Goal: Task Accomplishment & Management: Manage account settings

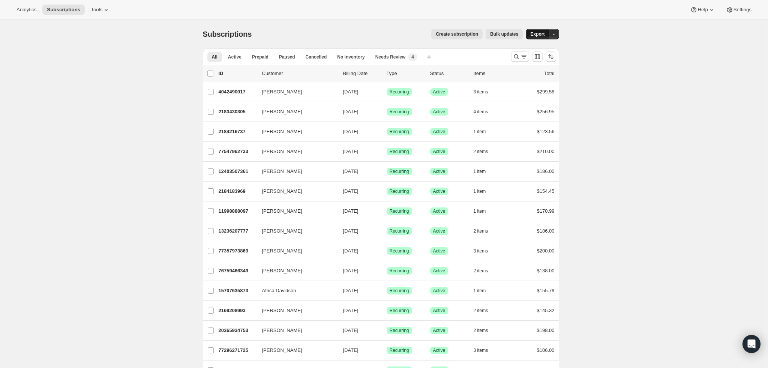
click at [535, 33] on span "Export" at bounding box center [537, 34] width 14 height 6
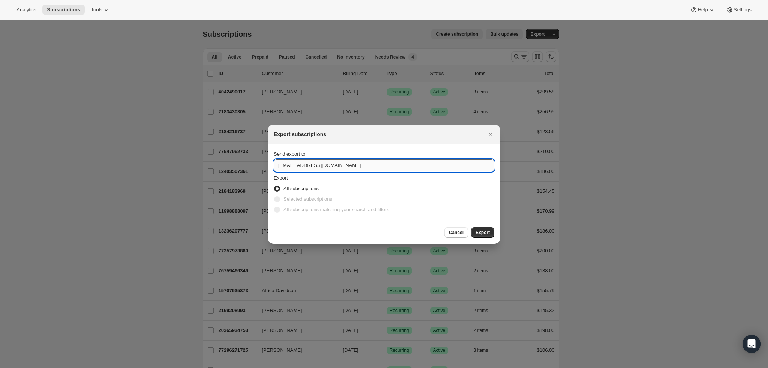
click at [295, 165] on input "support@sea2table.com" at bounding box center [384, 165] width 220 height 12
type input "tyler@sea2table.com"
click at [483, 232] on span "Export" at bounding box center [482, 232] width 14 height 6
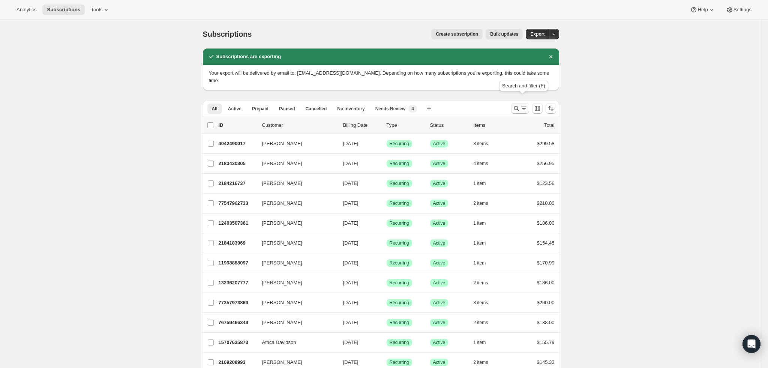
click at [518, 105] on icon "Search and filter results" at bounding box center [516, 108] width 7 height 7
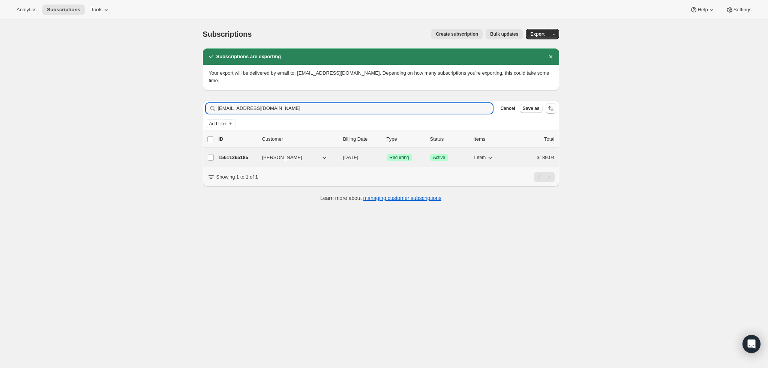
type input "[EMAIL_ADDRESS][DOMAIN_NAME]"
click at [238, 154] on p "15611265185" at bounding box center [237, 157] width 37 height 7
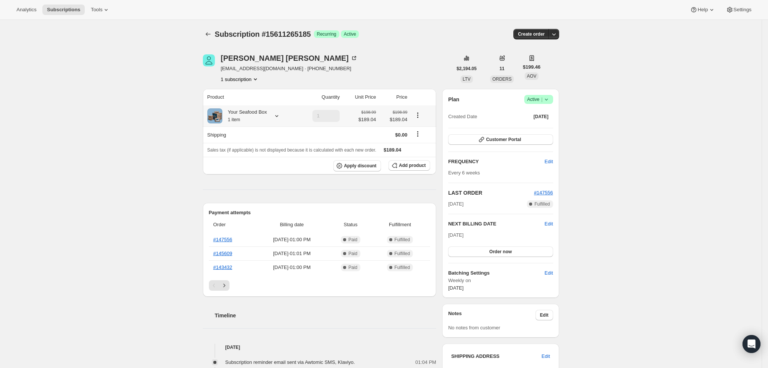
click at [278, 112] on icon at bounding box center [276, 115] width 7 height 7
click at [261, 159] on button "Edit box" at bounding box center [248, 161] width 111 height 10
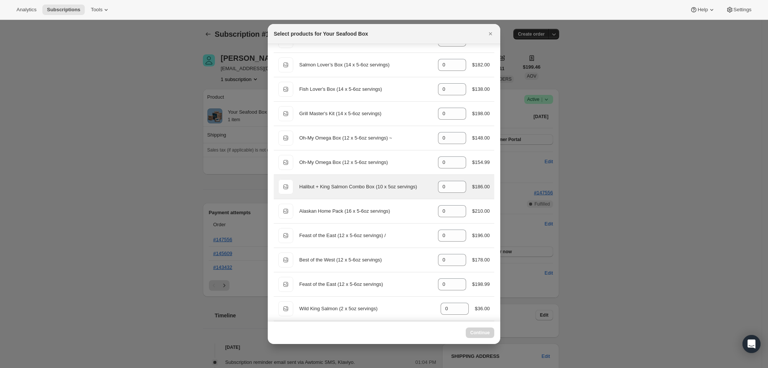
scroll to position [56, 0]
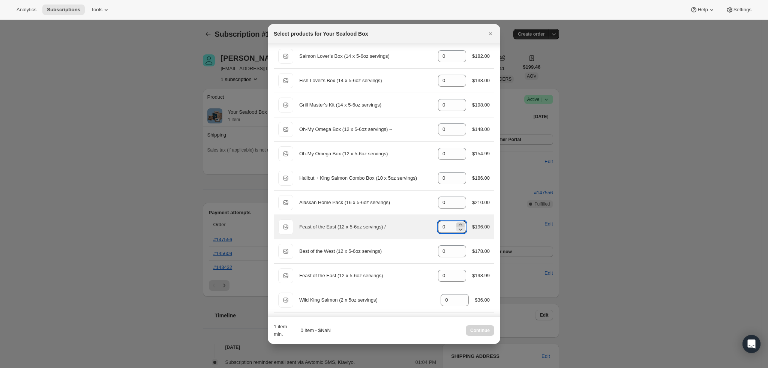
click at [457, 224] on icon ":rej:" at bounding box center [460, 224] width 7 height 7
type input "1"
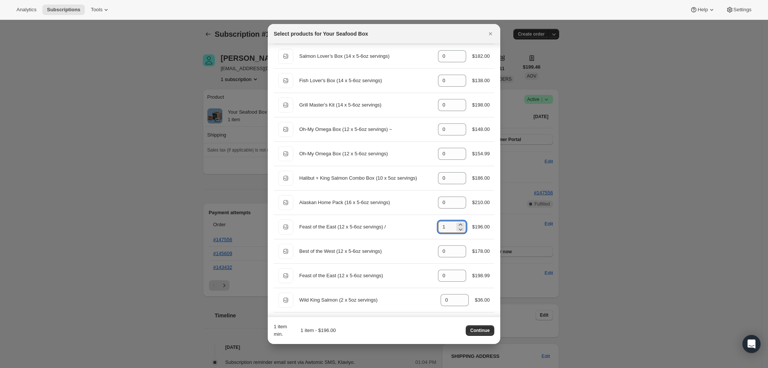
click at [480, 330] on span "Continue" at bounding box center [479, 330] width 19 height 6
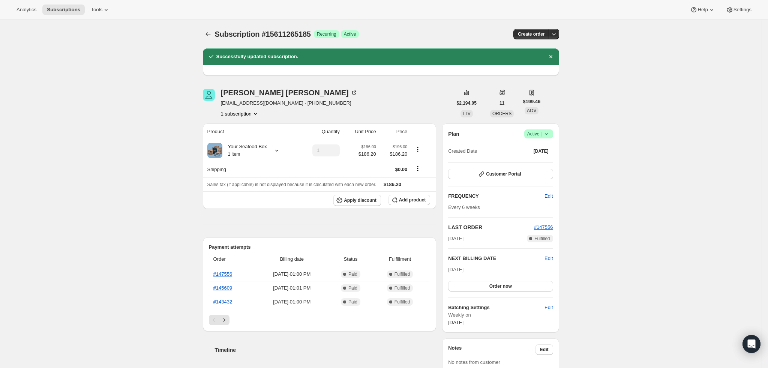
click at [207, 32] on icon "Subscriptions" at bounding box center [207, 33] width 7 height 7
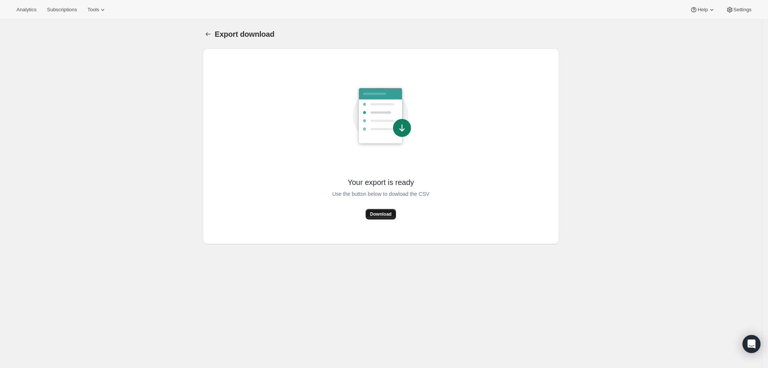
click at [387, 213] on span "Download" at bounding box center [380, 214] width 21 height 6
click at [60, 11] on span "Subscriptions" at bounding box center [62, 10] width 30 height 6
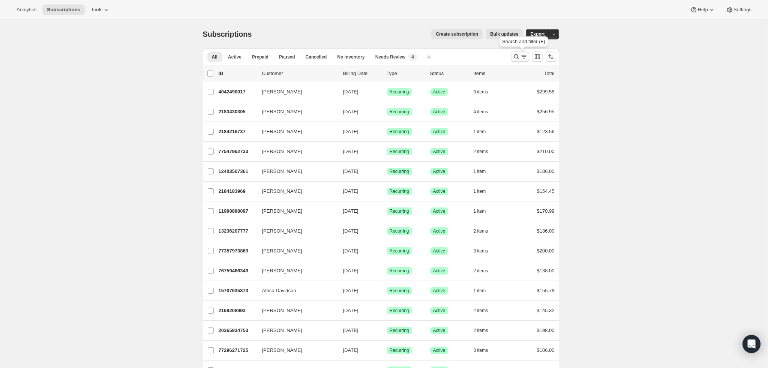
click at [516, 54] on icon "Search and filter results" at bounding box center [516, 56] width 7 height 7
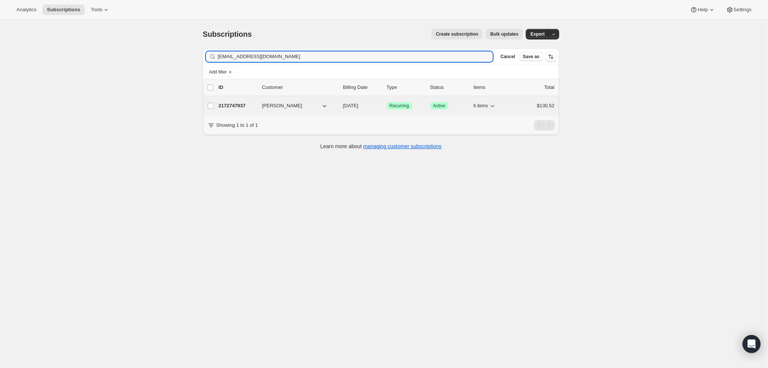
type input "[EMAIL_ADDRESS][DOMAIN_NAME]"
click at [246, 102] on p "2172747937" at bounding box center [237, 105] width 37 height 7
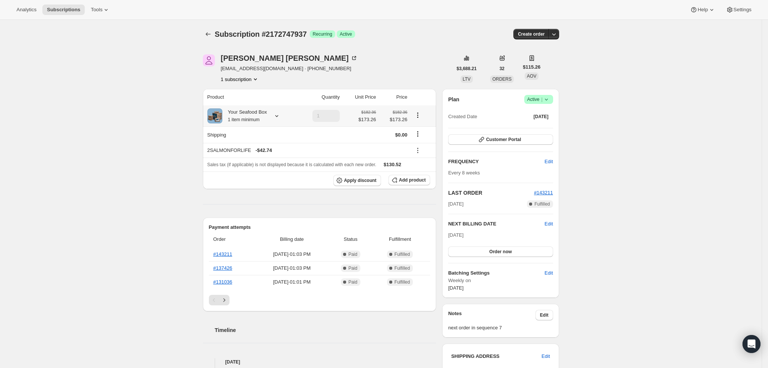
click at [278, 113] on icon at bounding box center [276, 115] width 7 height 7
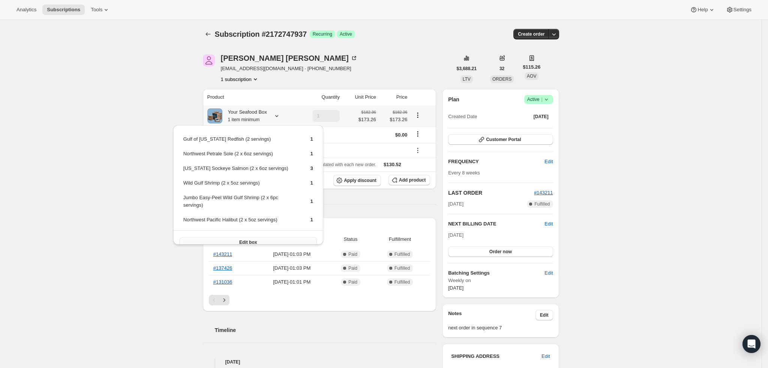
click at [252, 239] on span "Edit box" at bounding box center [248, 242] width 18 height 6
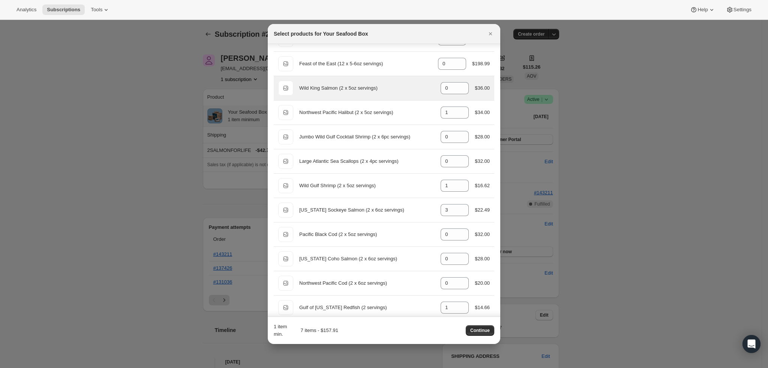
scroll to position [281, 0]
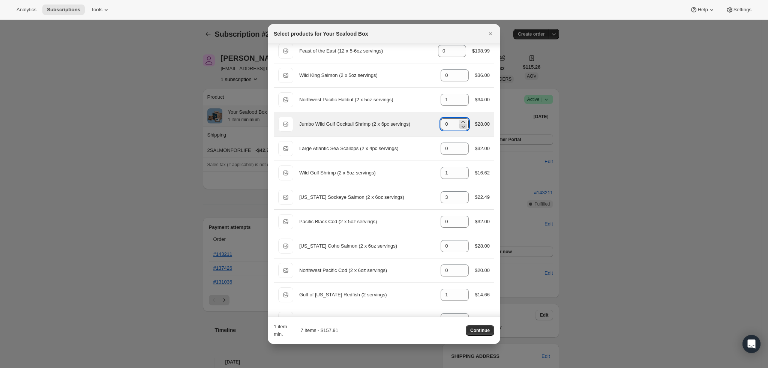
click at [459, 123] on icon ":rek:" at bounding box center [462, 126] width 7 height 7
click at [459, 123] on icon ":rek:" at bounding box center [462, 121] width 7 height 7
type input "1"
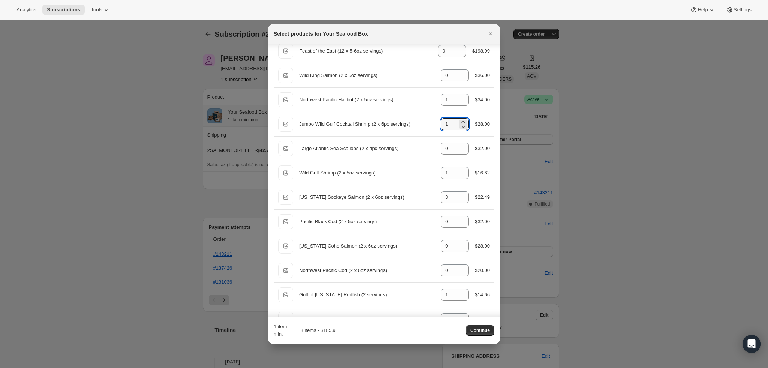
click at [418, 330] on div "1 item min. 8 items - $185.91 Continue" at bounding box center [384, 330] width 220 height 15
click at [482, 330] on span "Continue" at bounding box center [479, 330] width 19 height 6
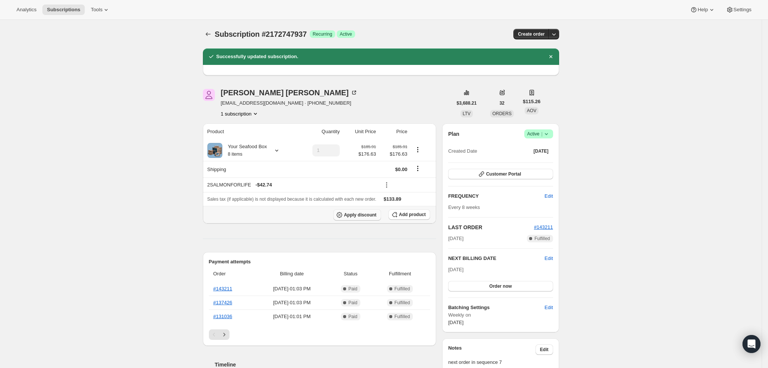
click at [368, 217] on span "Apply discount" at bounding box center [360, 215] width 33 height 6
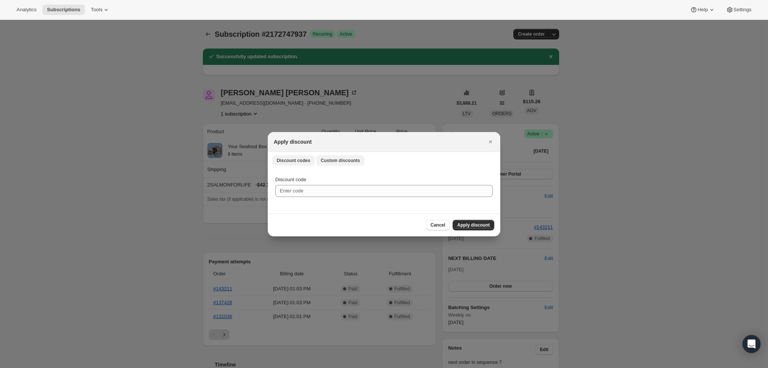
click at [323, 161] on span "Custom discounts" at bounding box center [340, 160] width 39 height 6
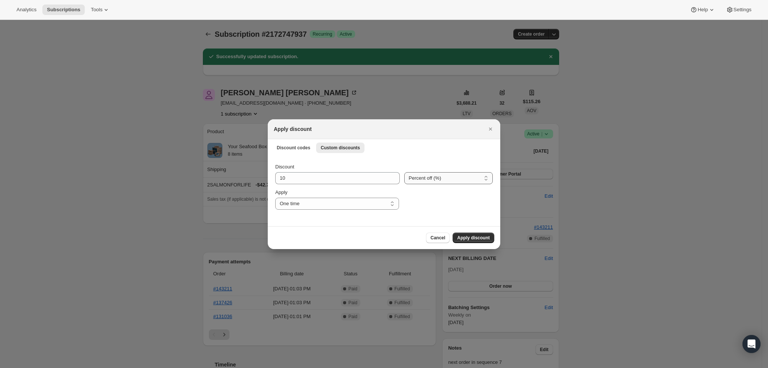
drag, startPoint x: 450, startPoint y: 176, endPoint x: 445, endPoint y: 180, distance: 5.9
click at [450, 176] on select "Percent off (%) Amount off ($)" at bounding box center [448, 178] width 88 height 12
select select "fixed"
click at [404, 172] on select "Percent off (%) Amount off ($)" at bounding box center [448, 178] width 88 height 12
click at [347, 177] on input "10" at bounding box center [332, 178] width 114 height 12
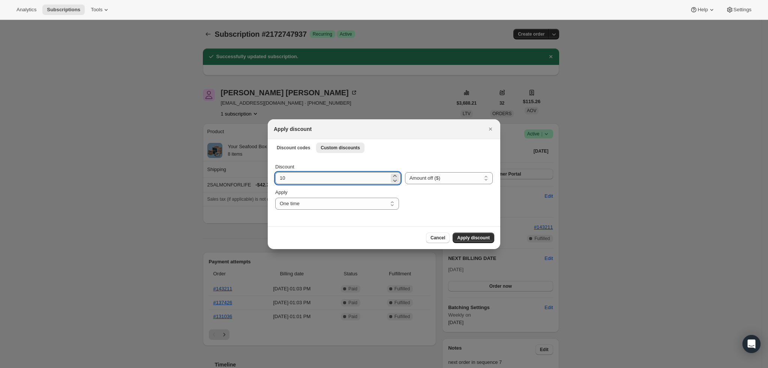
click at [347, 177] on input "10" at bounding box center [332, 178] width 114 height 12
type input "4"
drag, startPoint x: 480, startPoint y: 202, endPoint x: 477, endPoint y: 199, distance: 4.3
click at [478, 199] on div ":ril:" at bounding box center [447, 199] width 89 height 21
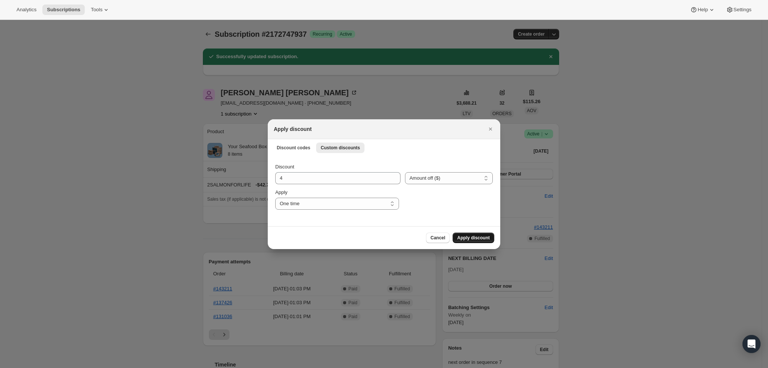
click at [472, 238] on span "Apply discount" at bounding box center [473, 238] width 33 height 6
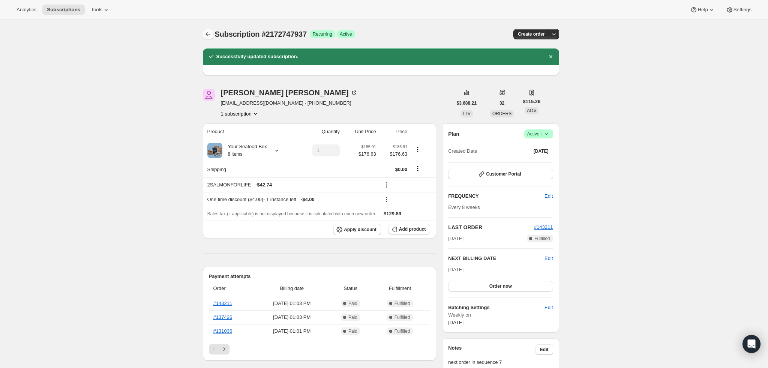
click at [211, 36] on icon "Subscriptions" at bounding box center [207, 33] width 7 height 7
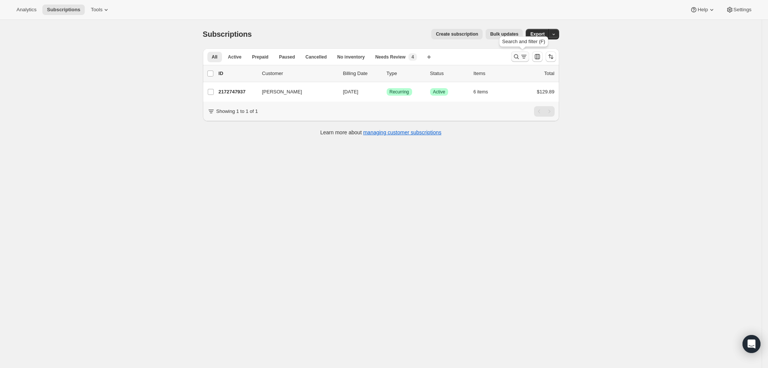
click at [524, 54] on icon "Search and filter results" at bounding box center [523, 56] width 7 height 7
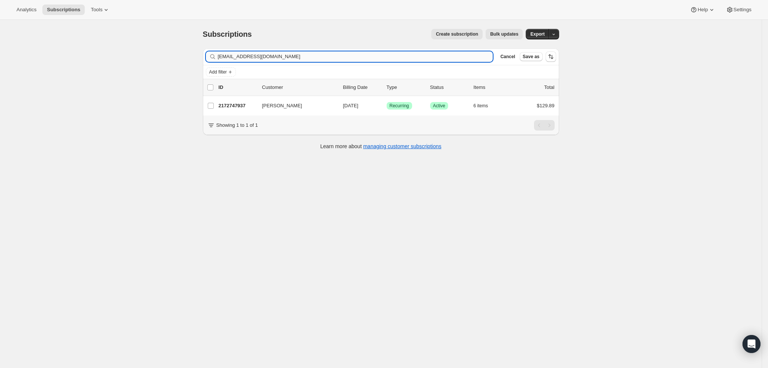
click at [290, 57] on input "[EMAIL_ADDRESS][DOMAIN_NAME]" at bounding box center [355, 56] width 275 height 10
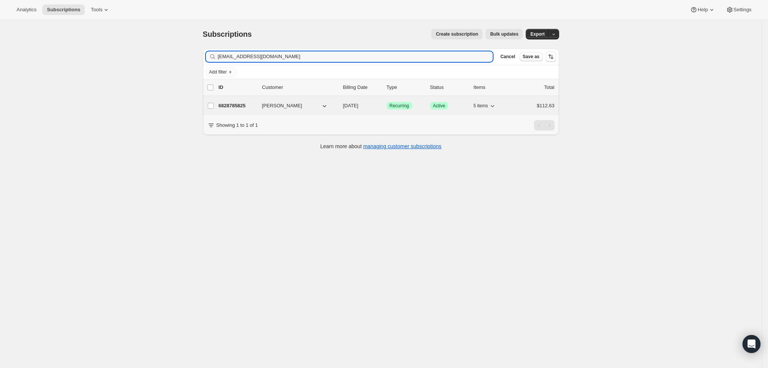
type input "[EMAIL_ADDRESS][DOMAIN_NAME]"
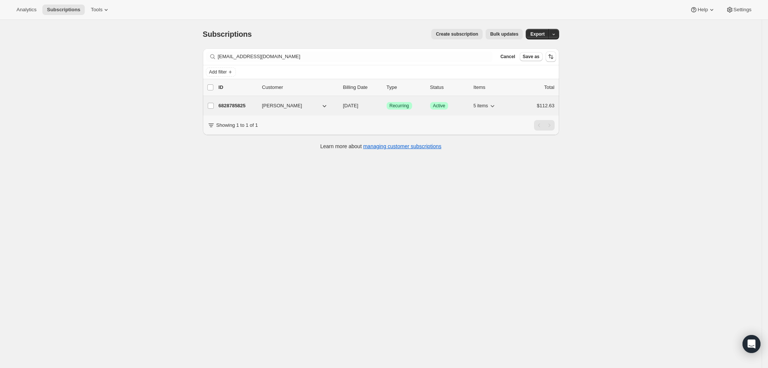
click at [230, 103] on p "6828785825" at bounding box center [237, 105] width 37 height 7
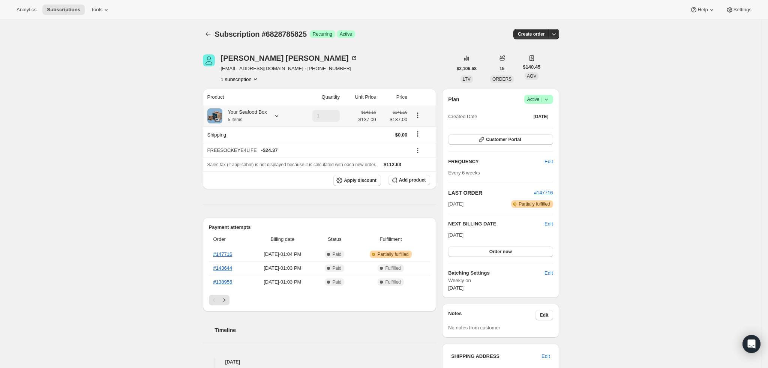
click at [274, 112] on div at bounding box center [275, 115] width 10 height 7
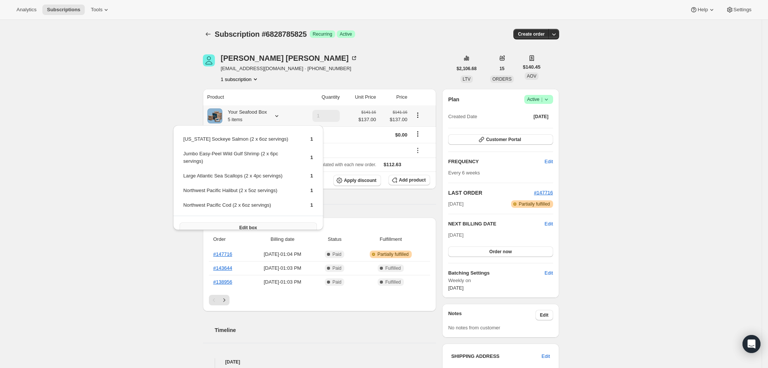
click at [259, 222] on button "Edit box" at bounding box center [248, 227] width 137 height 10
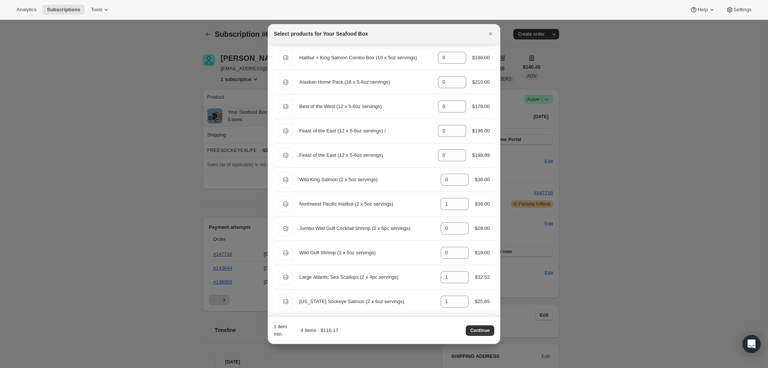
scroll to position [225, 0]
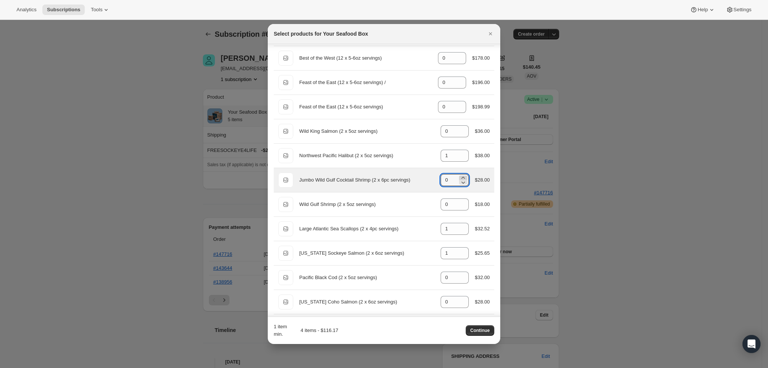
click at [459, 179] on icon ":rt6:" at bounding box center [462, 177] width 7 height 7
type input "1"
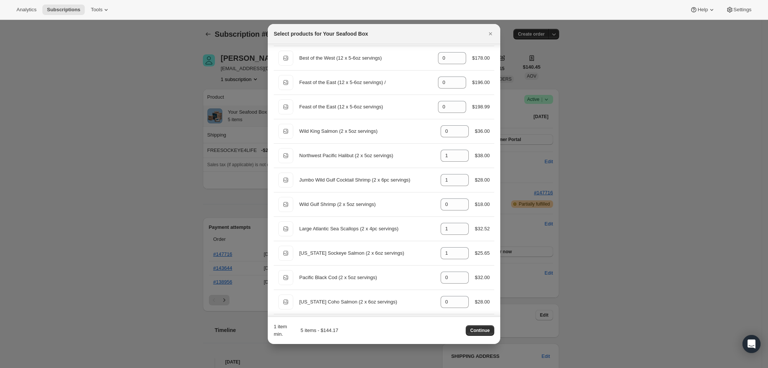
click at [420, 326] on div "1 item min. 5 items - $144.17 Continue" at bounding box center [384, 330] width 220 height 15
click at [477, 329] on span "Continue" at bounding box center [479, 330] width 19 height 6
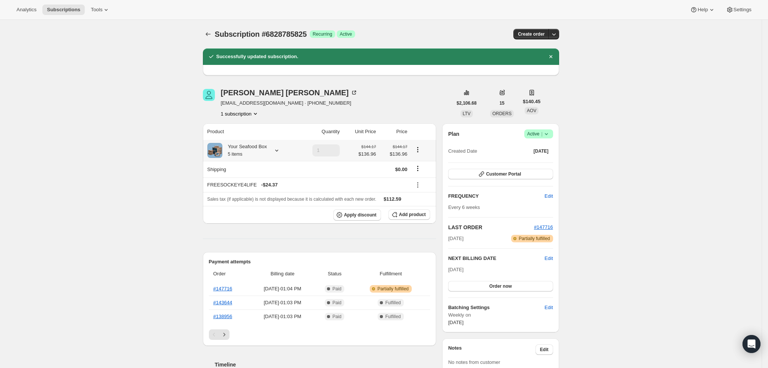
click at [276, 148] on icon at bounding box center [276, 150] width 7 height 7
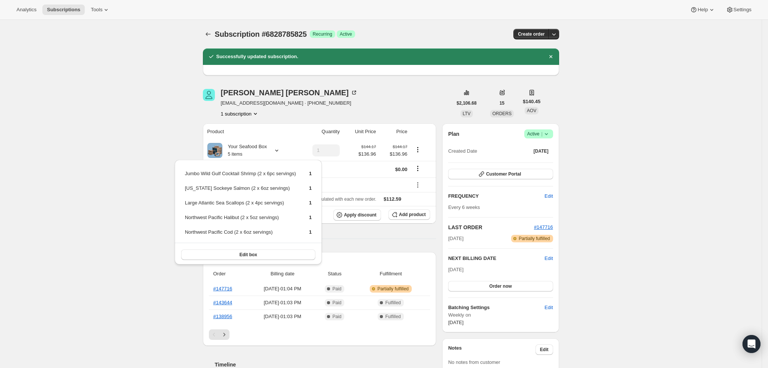
click at [130, 115] on div "Subscription #6828785825. This page is ready Subscription #6828785825 Success R…" at bounding box center [381, 353] width 762 height 666
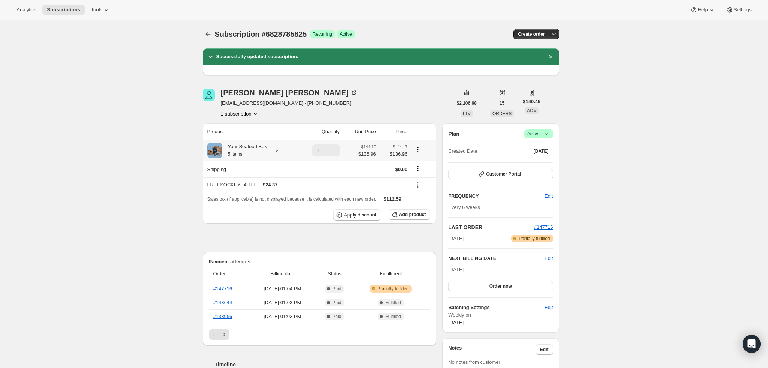
click at [274, 152] on icon at bounding box center [276, 150] width 7 height 7
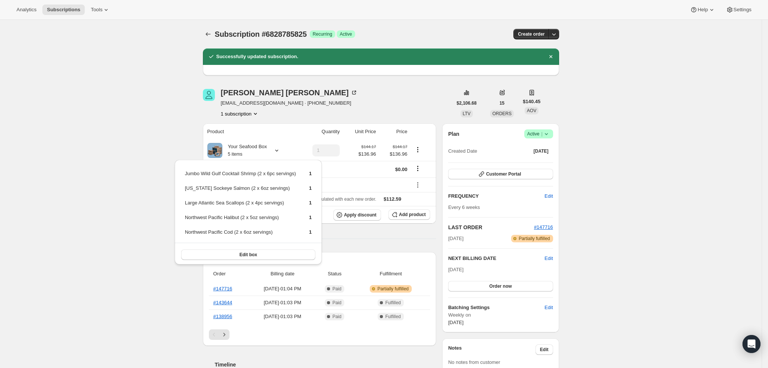
click at [109, 114] on div "Subscription #6828785825. This page is ready Subscription #6828785825 Success R…" at bounding box center [381, 353] width 762 height 666
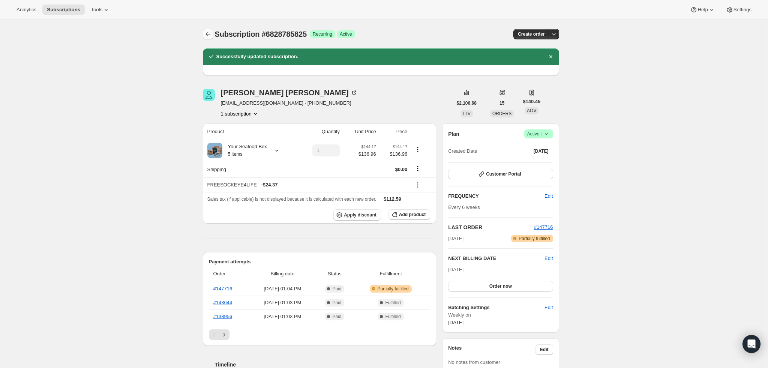
click at [210, 31] on icon "Subscriptions" at bounding box center [207, 33] width 7 height 7
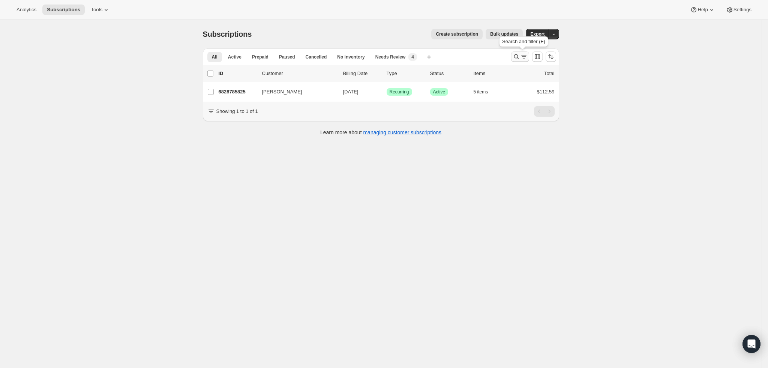
click at [523, 55] on icon "Search and filter results" at bounding box center [523, 56] width 7 height 7
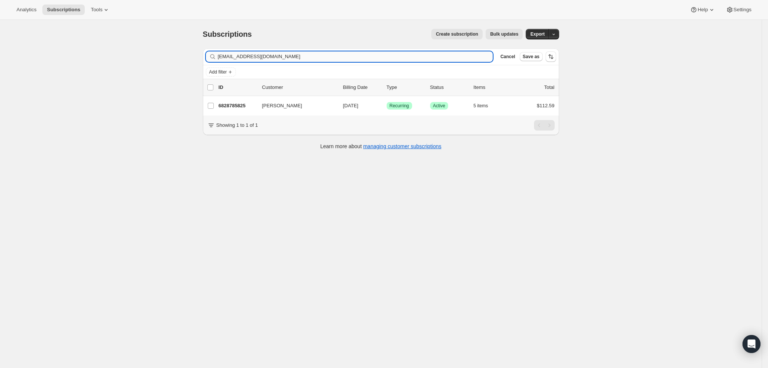
click at [338, 54] on input "[EMAIL_ADDRESS][DOMAIN_NAME]" at bounding box center [355, 56] width 275 height 10
click at [301, 51] on input "[EMAIL_ADDRESS][DOMAIN_NAME]" at bounding box center [355, 56] width 275 height 10
click at [301, 52] on input "[EMAIL_ADDRESS][DOMAIN_NAME]" at bounding box center [355, 56] width 275 height 10
click at [301, 53] on input "[EMAIL_ADDRESS][DOMAIN_NAME]" at bounding box center [355, 56] width 275 height 10
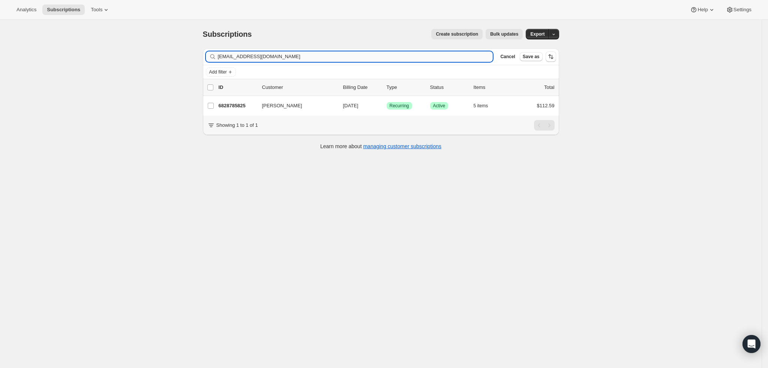
click at [301, 54] on input "[EMAIL_ADDRESS][DOMAIN_NAME]" at bounding box center [355, 56] width 275 height 10
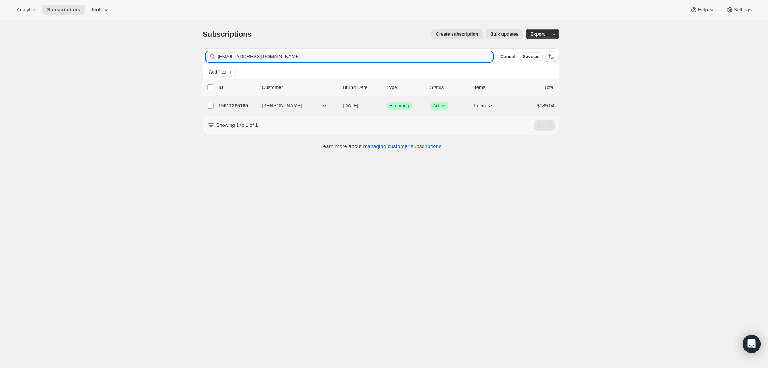
type input "[EMAIL_ADDRESS][DOMAIN_NAME]"
click at [240, 106] on p "15611265185" at bounding box center [237, 105] width 37 height 7
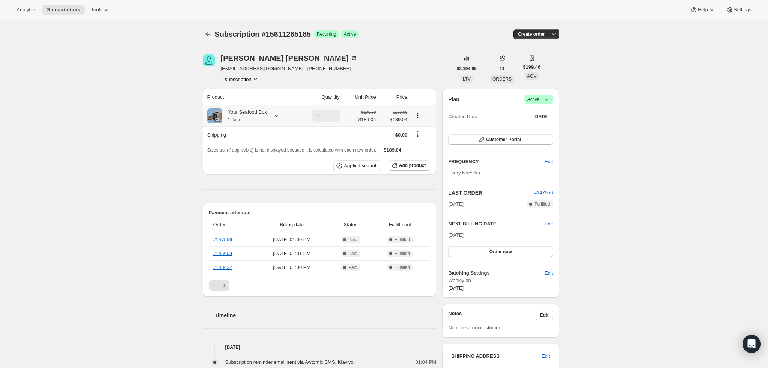
click at [276, 112] on icon at bounding box center [276, 115] width 7 height 7
click at [132, 125] on div "Subscription #15611265185. This page is ready Subscription #15611265185 Success…" at bounding box center [381, 369] width 762 height 698
click at [268, 116] on div "Your Seafood Box 1 item" at bounding box center [250, 115] width 87 height 15
click at [276, 115] on icon at bounding box center [276, 115] width 7 height 7
click at [261, 158] on button "Edit box" at bounding box center [248, 161] width 111 height 10
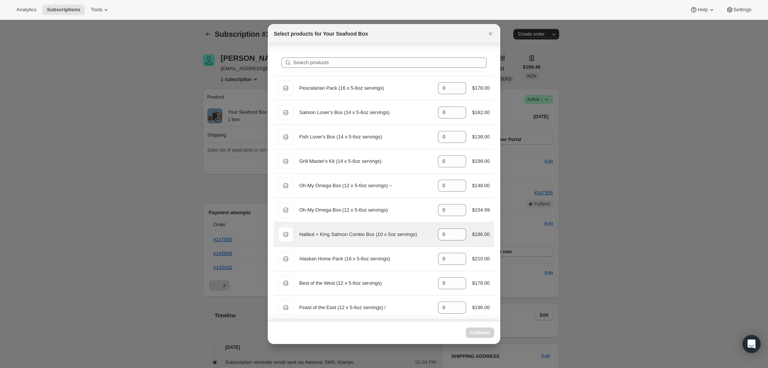
scroll to position [56, 0]
